Goal: Information Seeking & Learning: Learn about a topic

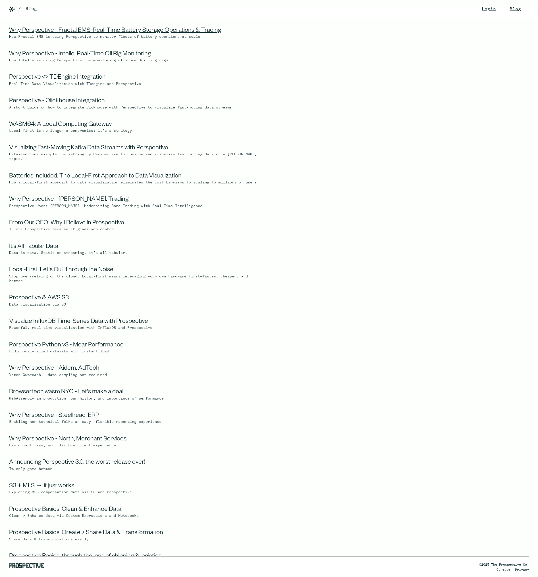
click at [113, 33] on link "Why Perspective - Fractal EMS, Real‑Time Battery Storage Operations & Trading" at bounding box center [115, 31] width 212 height 7
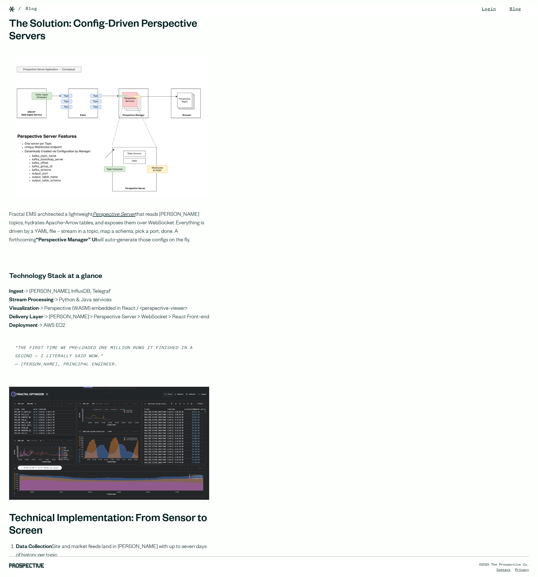
scroll to position [1230, 0]
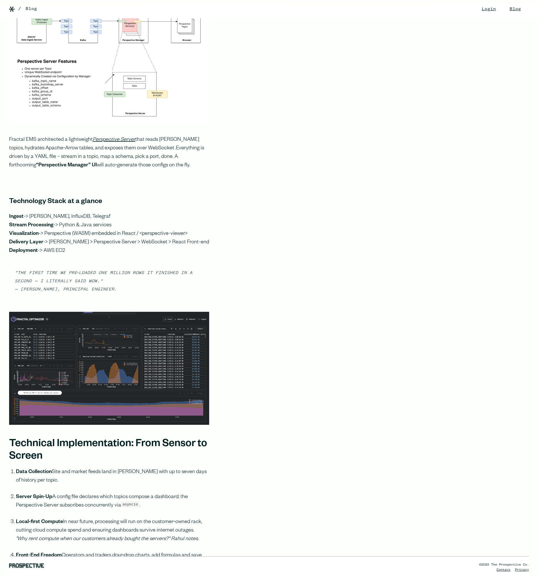
click at [153, 359] on img at bounding box center [109, 368] width 200 height 113
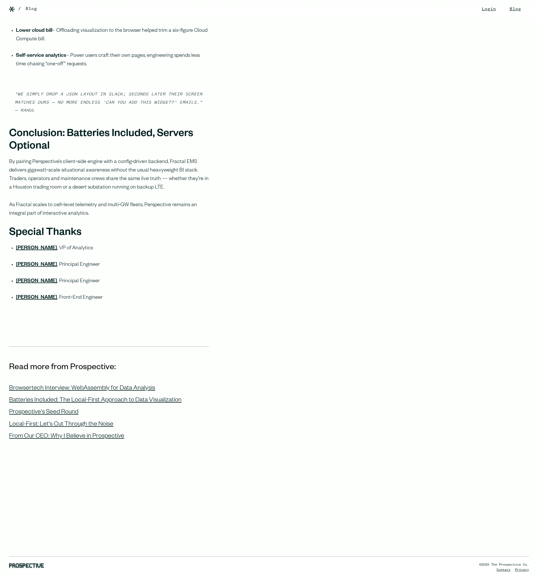
scroll to position [1836, 0]
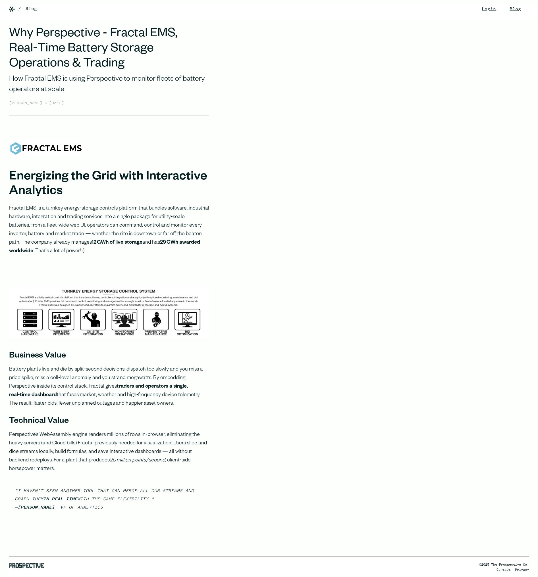
scroll to position [1836, 0]
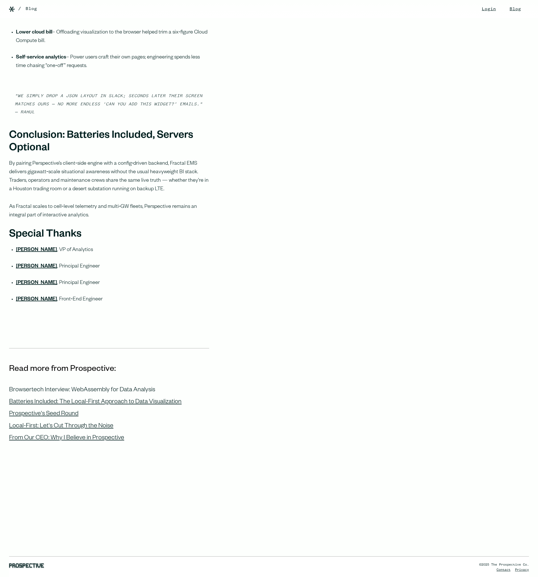
click at [109, 388] on div "Browsertech Interview: WebAssembly for Data Analysis" at bounding box center [82, 390] width 146 height 7
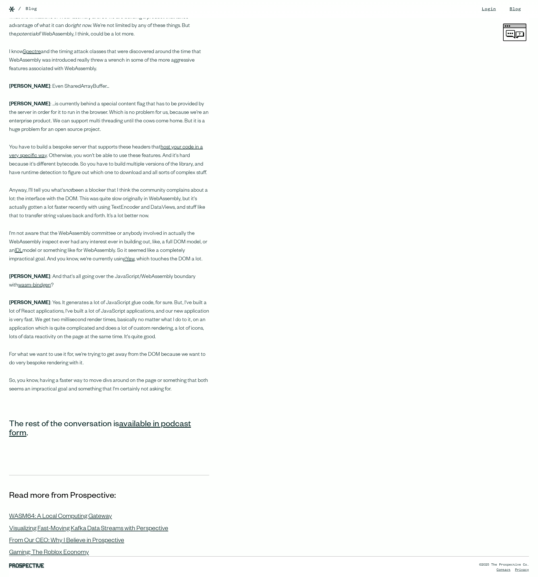
scroll to position [560, 0]
